Goal: Information Seeking & Learning: Learn about a topic

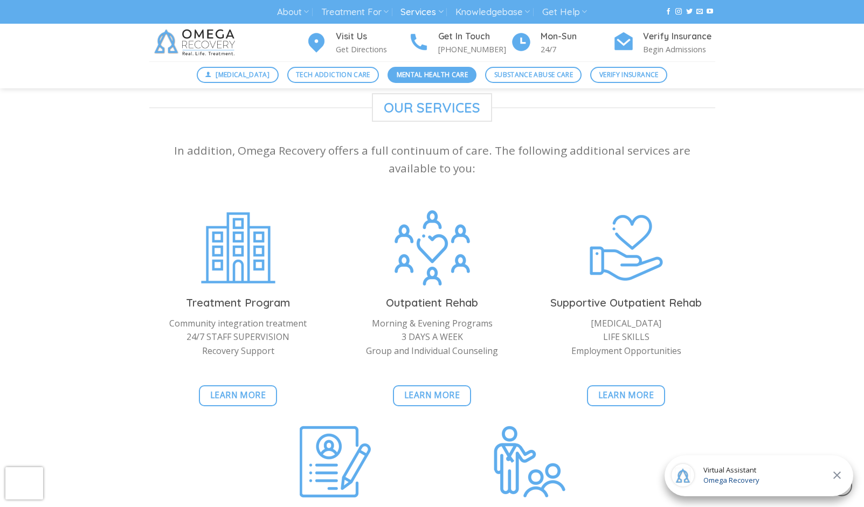
click at [438, 76] on span "Mental Health Care" at bounding box center [432, 75] width 71 height 10
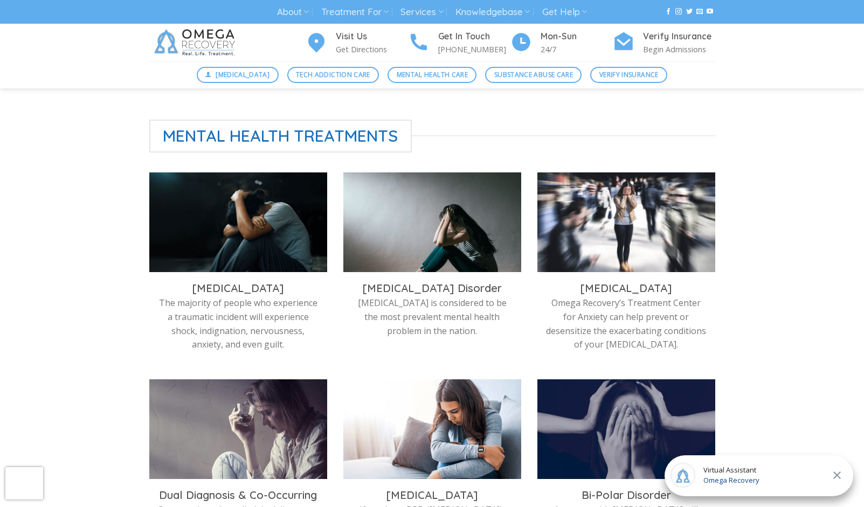
scroll to position [280, 0]
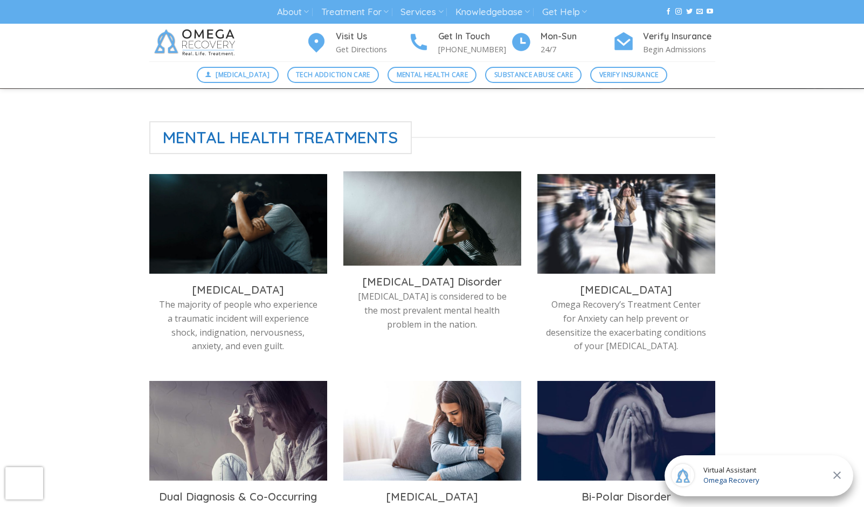
click at [418, 287] on h3 "Depression Disorder" at bounding box center [432, 282] width 162 height 14
click at [436, 243] on img at bounding box center [432, 221] width 178 height 100
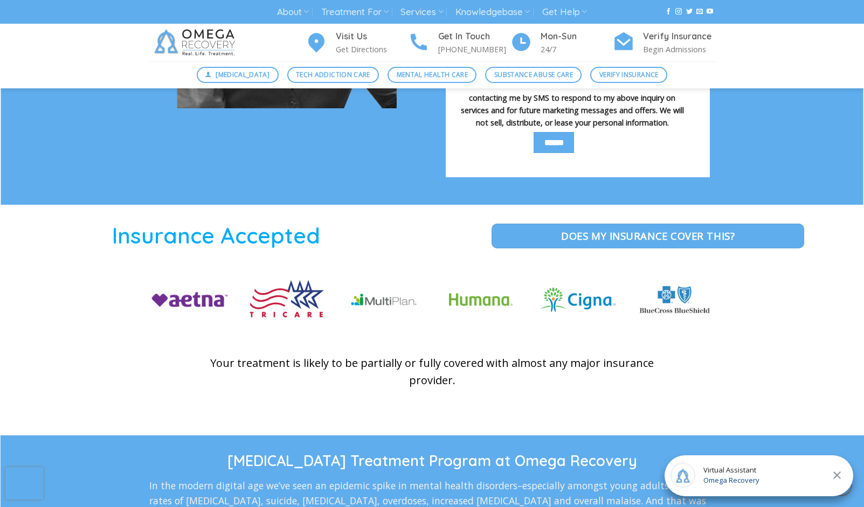
scroll to position [1276, 0]
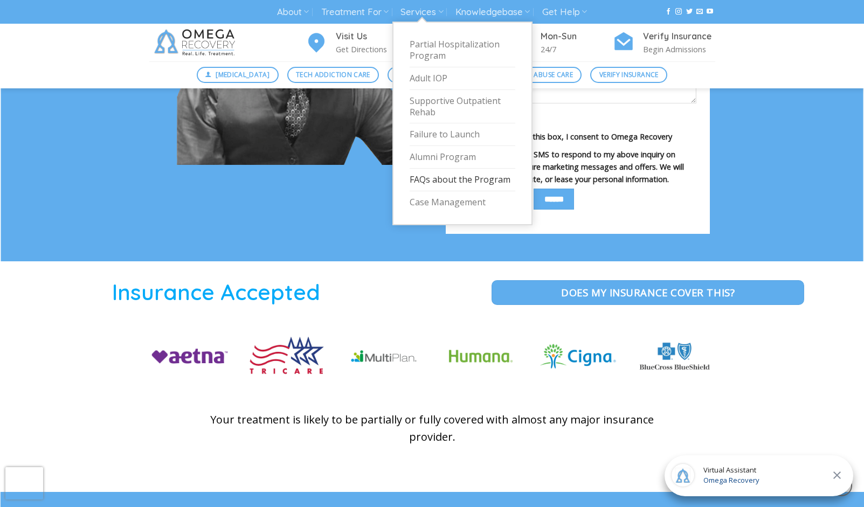
click at [425, 179] on link "FAQs about the Program" at bounding box center [463, 180] width 106 height 23
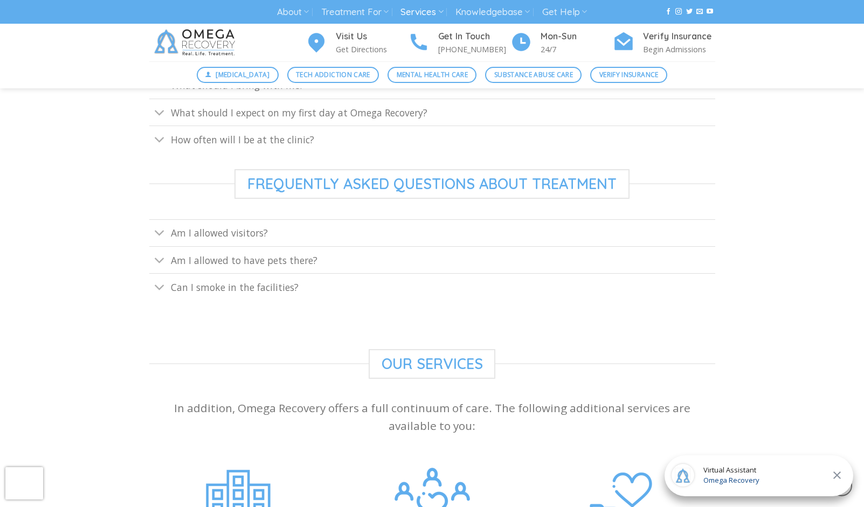
scroll to position [541, 0]
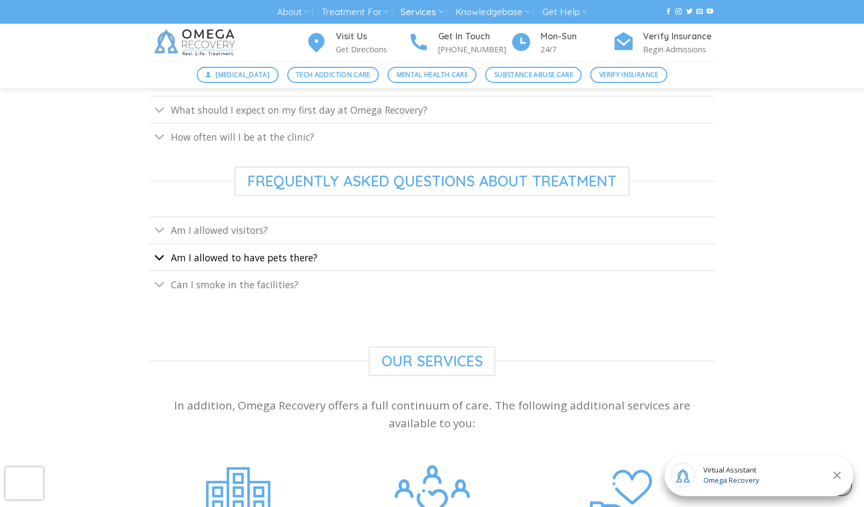
click at [161, 257] on icon "Toggle" at bounding box center [159, 258] width 11 height 20
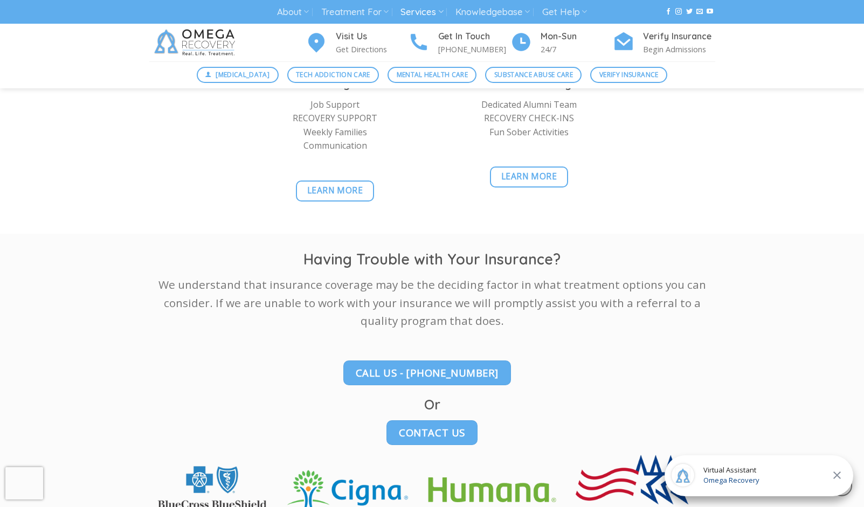
scroll to position [1271, 0]
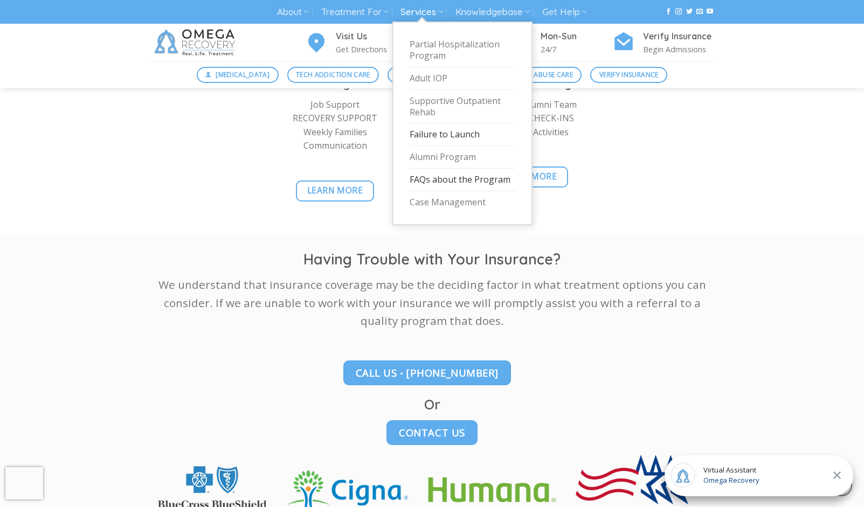
click at [421, 132] on link "Failure to Launch" at bounding box center [463, 134] width 106 height 23
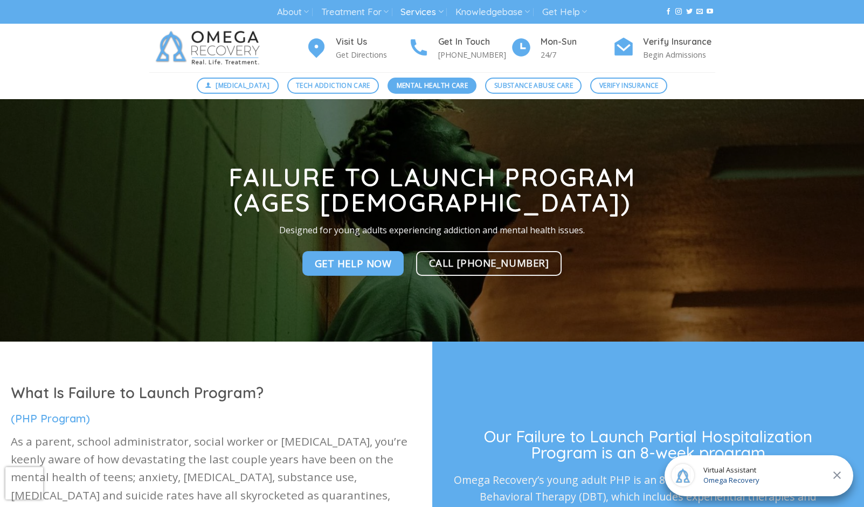
click at [420, 87] on span "Mental Health Care" at bounding box center [432, 85] width 71 height 10
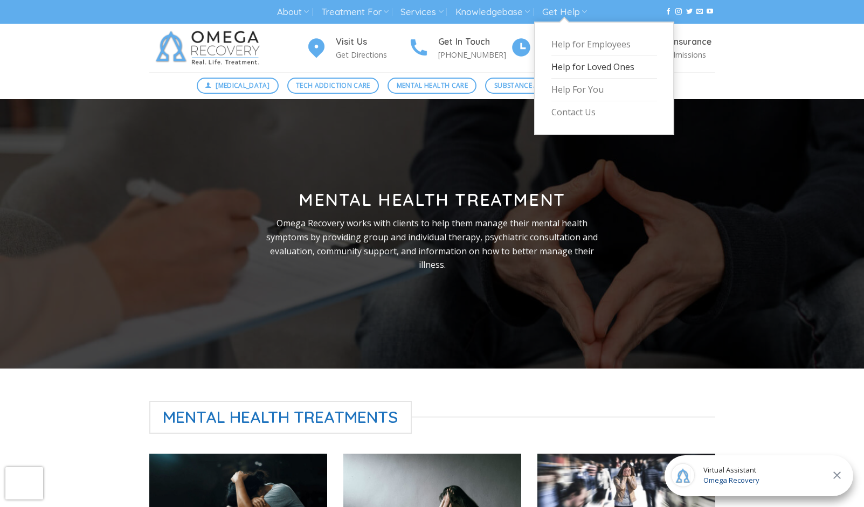
click at [561, 65] on link "Help for Loved Ones" at bounding box center [604, 67] width 106 height 23
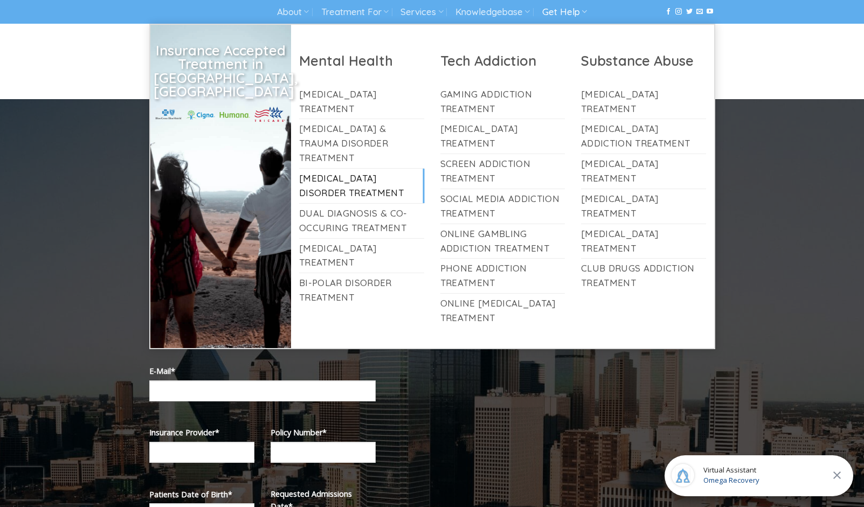
click at [317, 170] on link "[MEDICAL_DATA] Disorder Treatment" at bounding box center [361, 186] width 125 height 34
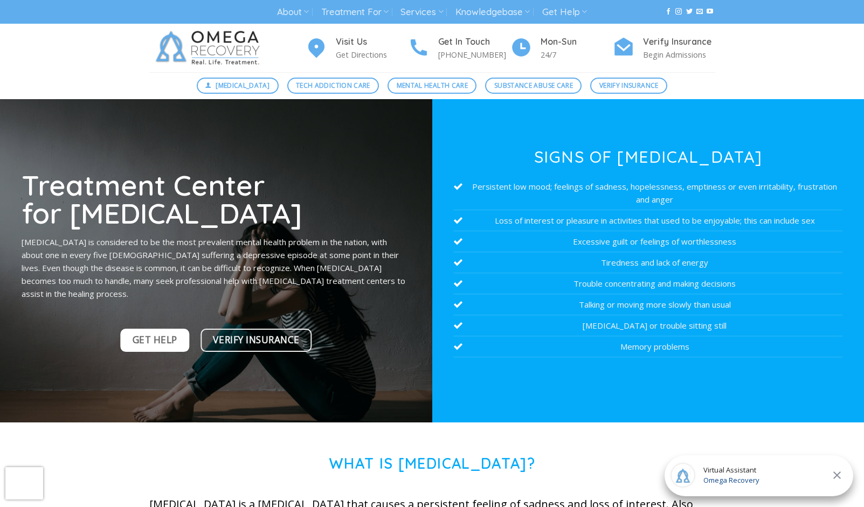
click at [154, 334] on span "Get Help" at bounding box center [155, 340] width 45 height 15
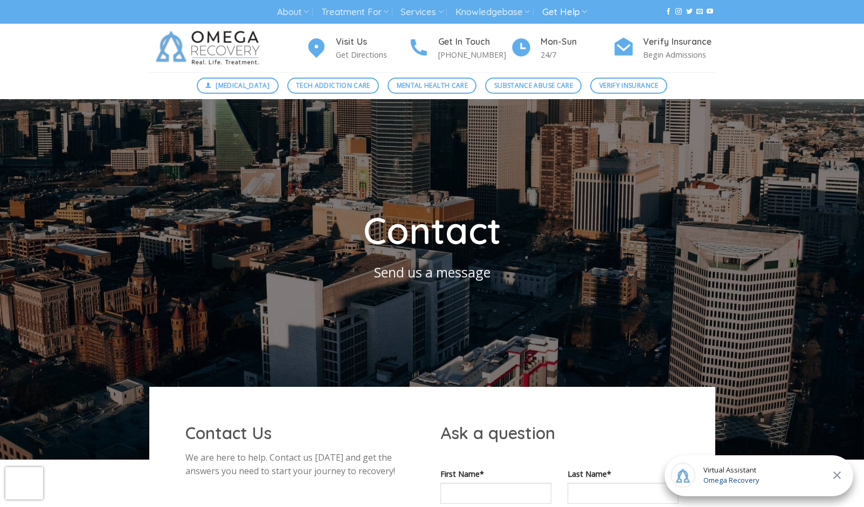
click at [227, 45] on img at bounding box center [209, 48] width 121 height 49
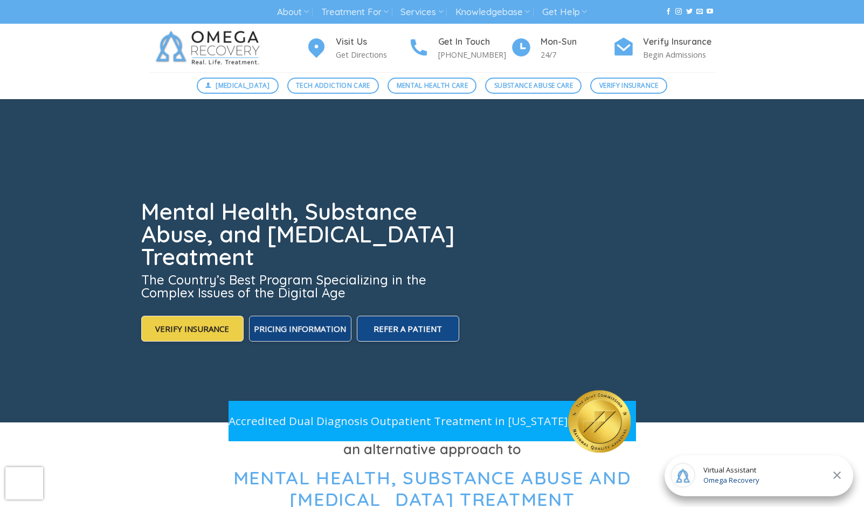
click at [318, 334] on span "Pricing Information" at bounding box center [300, 328] width 92 height 13
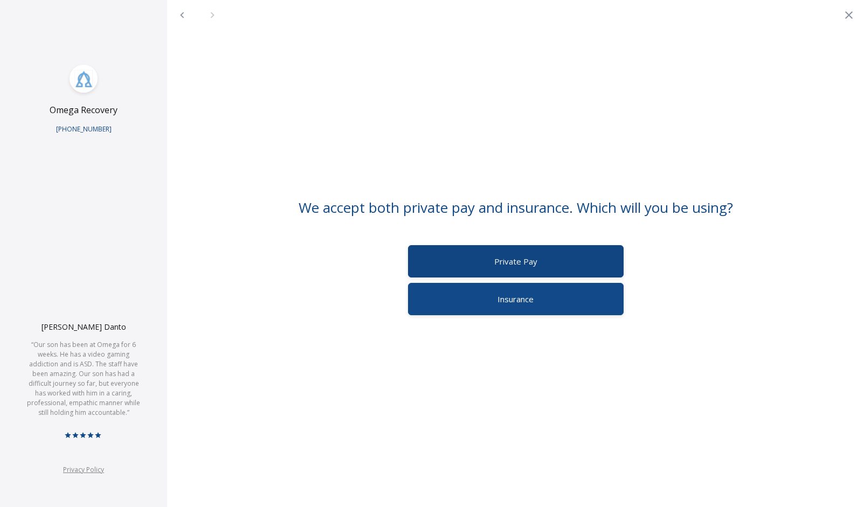
click at [510, 263] on span "Private Pay" at bounding box center [515, 261] width 43 height 11
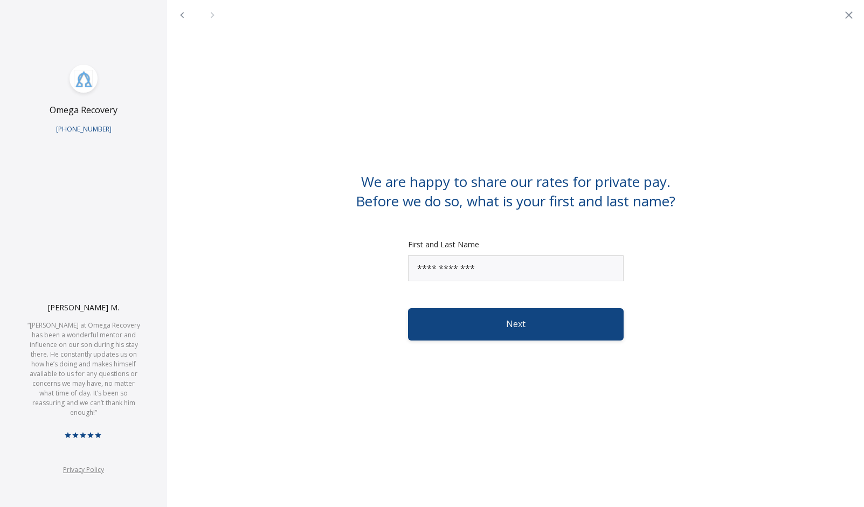
type input "**********"
click at [520, 323] on button "Next" at bounding box center [516, 324] width 216 height 32
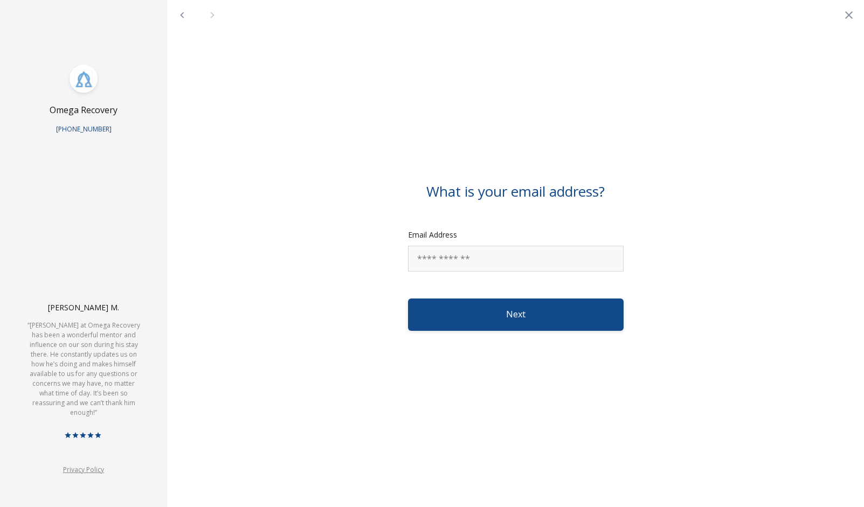
type input "**********"
click at [515, 316] on button "Next" at bounding box center [516, 315] width 216 height 32
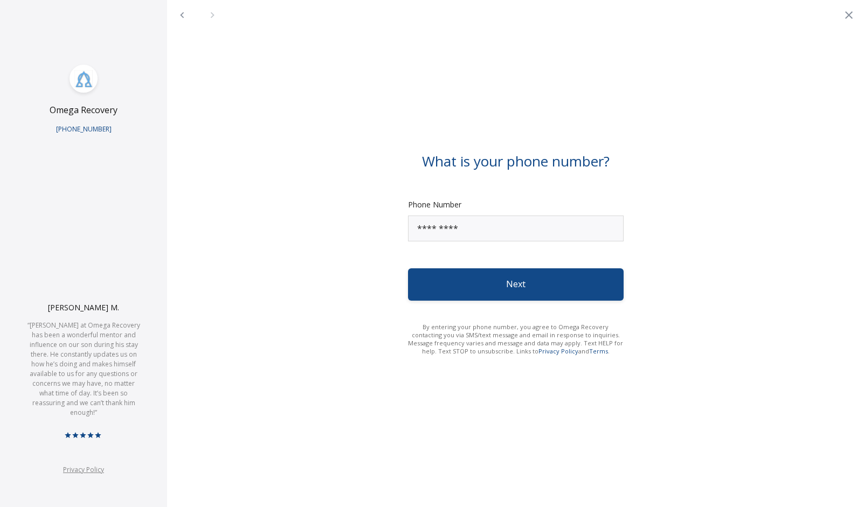
type input "**********"
click at [534, 287] on button "Next" at bounding box center [516, 284] width 216 height 32
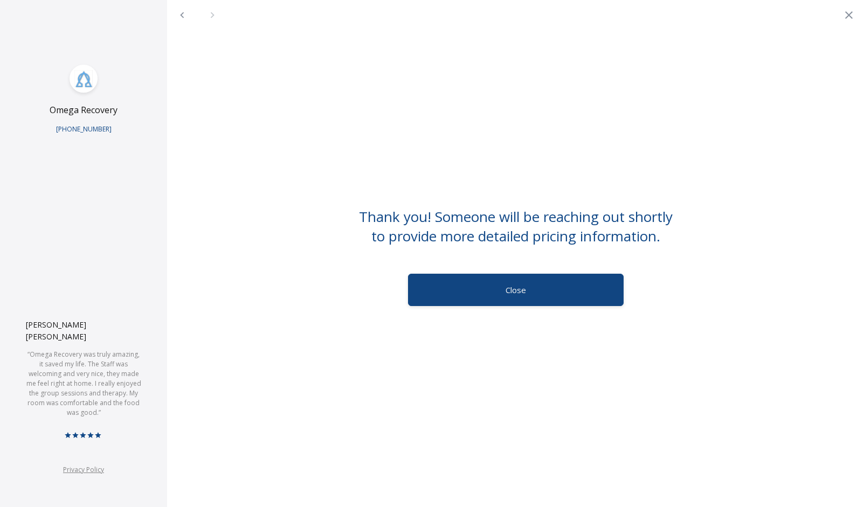
click at [517, 289] on span "Close" at bounding box center [516, 290] width 20 height 11
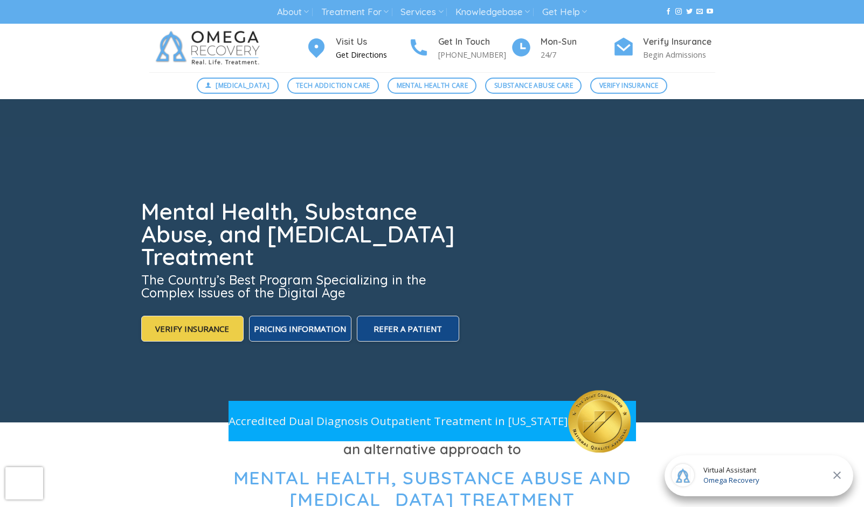
click at [358, 42] on h4 "Visit Us" at bounding box center [372, 42] width 72 height 14
